Goal: Task Accomplishment & Management: Manage account settings

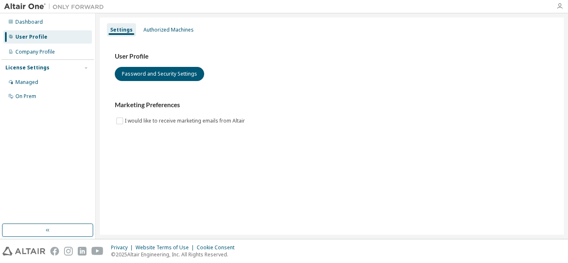
click at [562, 4] on icon "button" at bounding box center [560, 6] width 7 height 7
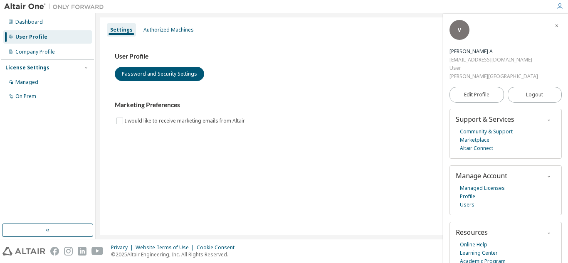
click at [308, 103] on h3 "Marketing Preferences" at bounding box center [332, 105] width 434 height 8
click at [34, 39] on div "User Profile" at bounding box center [31, 37] width 32 height 7
click at [45, 13] on div "Dashboard User Profile Company Profile License Settings Managed On Prem" at bounding box center [48, 126] width 96 height 226
click at [45, 22] on div "Dashboard" at bounding box center [47, 21] width 89 height 13
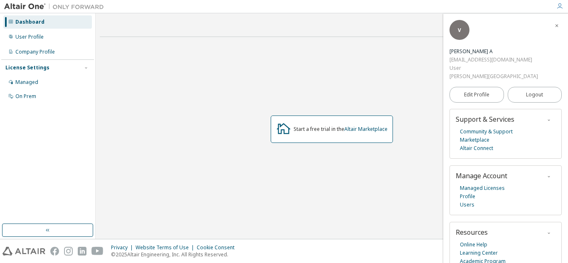
click at [555, 25] on icon "button" at bounding box center [557, 25] width 5 height 5
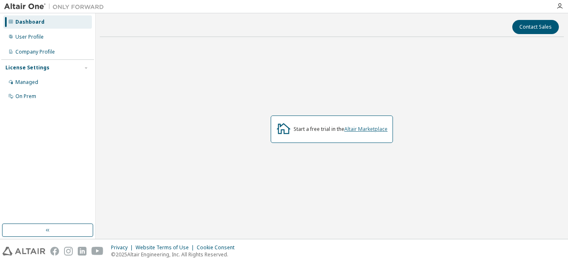
click at [373, 127] on link "Altair Marketplace" at bounding box center [366, 129] width 43 height 7
click at [49, 24] on div "Dashboard" at bounding box center [47, 21] width 89 height 13
click at [560, 6] on icon "button" at bounding box center [560, 6] width 7 height 7
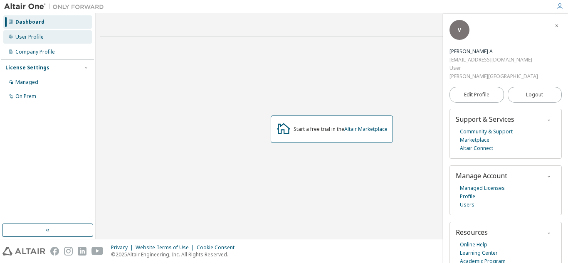
click at [27, 37] on div "User Profile" at bounding box center [29, 37] width 28 height 7
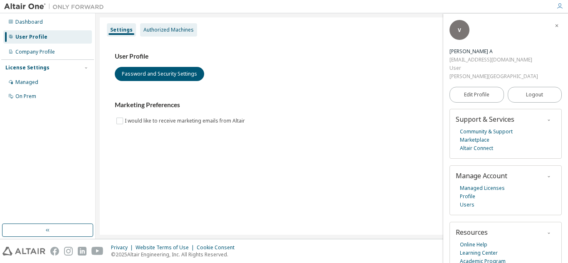
click at [166, 30] on div "Authorized Machines" at bounding box center [169, 30] width 50 height 7
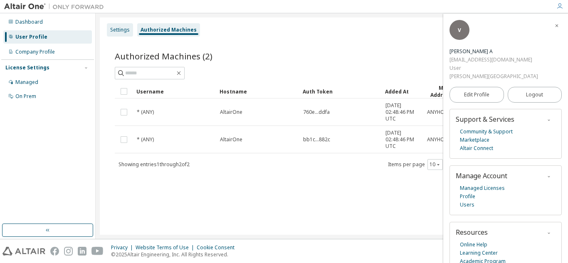
click at [114, 27] on div "Settings" at bounding box center [120, 30] width 20 height 7
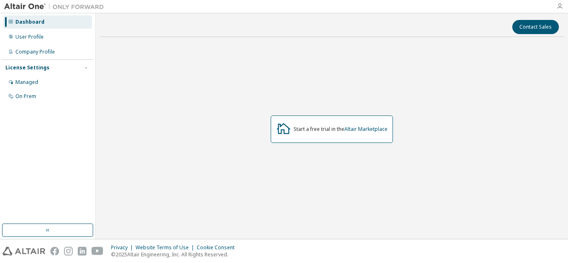
click at [560, 9] on icon "button" at bounding box center [560, 6] width 7 height 7
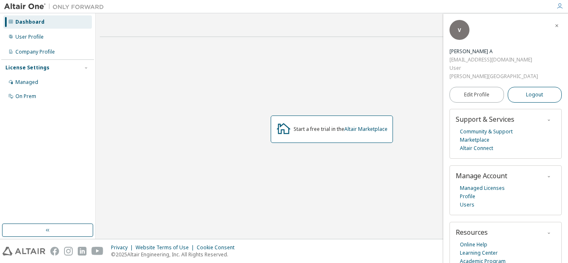
click at [526, 93] on span "Logout" at bounding box center [534, 95] width 17 height 8
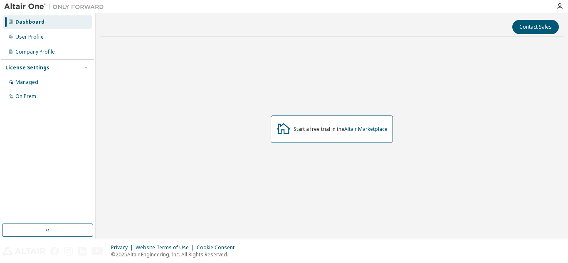
click at [554, 7] on div at bounding box center [560, 6] width 17 height 7
click at [563, 7] on icon "button" at bounding box center [560, 6] width 7 height 7
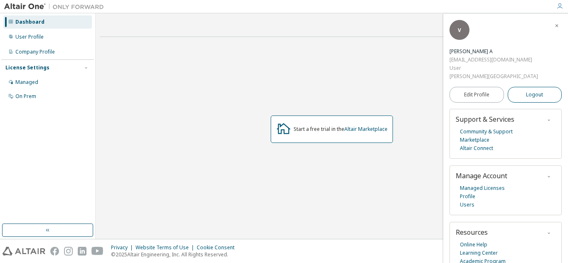
click at [540, 91] on span "Logout" at bounding box center [534, 95] width 17 height 8
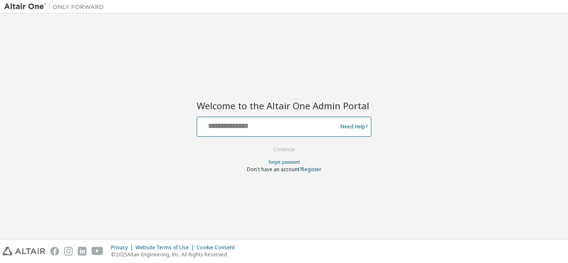
click at [260, 130] on input "text" at bounding box center [269, 125] width 136 height 12
